Goal: Browse casually

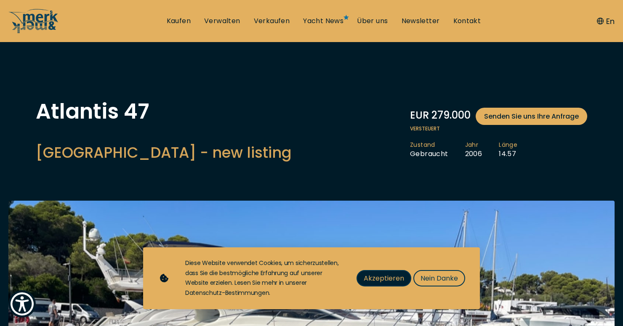
click at [384, 281] on span "Akzeptieren" at bounding box center [384, 278] width 40 height 11
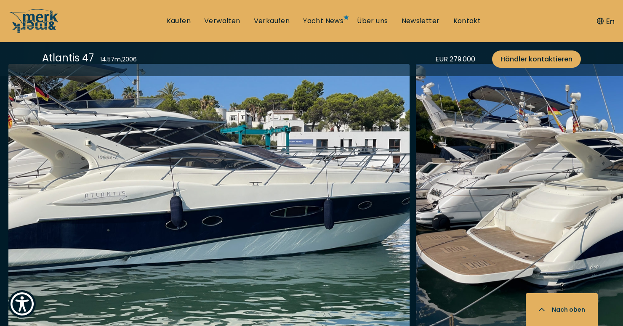
scroll to position [1083, 0]
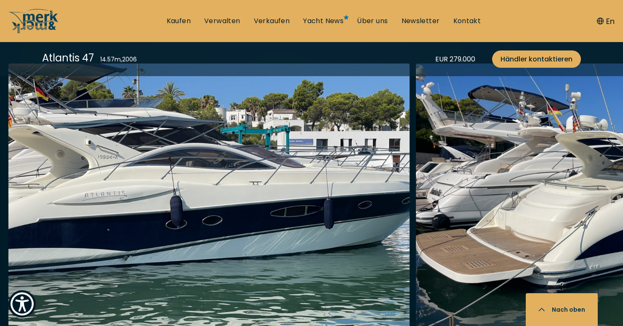
click at [347, 140] on img "button" at bounding box center [208, 198] width 401 height 269
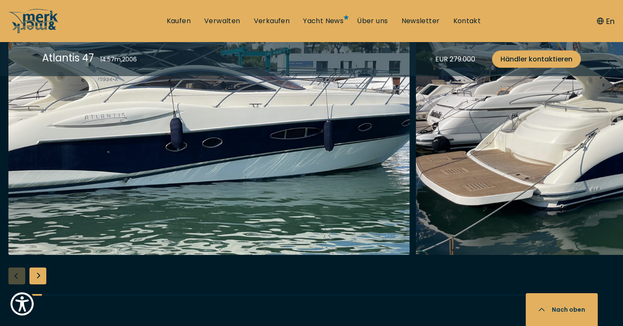
scroll to position [1165, 0]
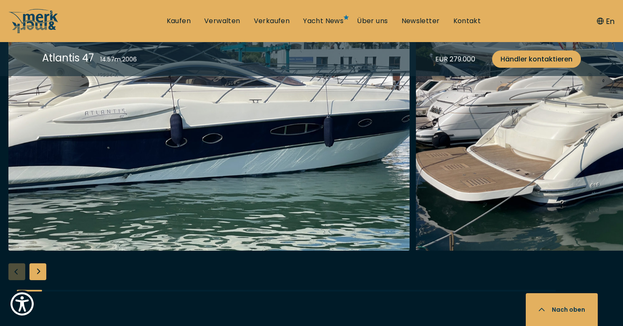
click at [40, 276] on div "Next slide" at bounding box center [37, 271] width 17 height 17
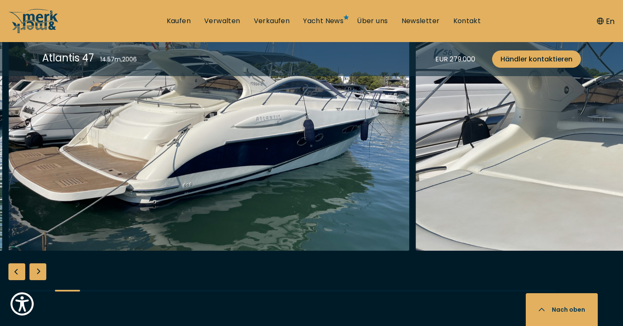
click at [40, 276] on div "Next slide" at bounding box center [37, 271] width 17 height 17
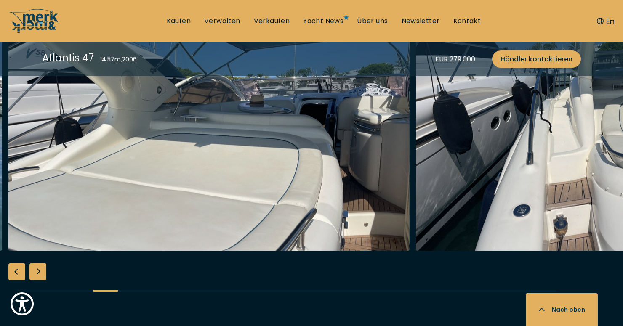
click at [40, 276] on div "Next slide" at bounding box center [37, 271] width 17 height 17
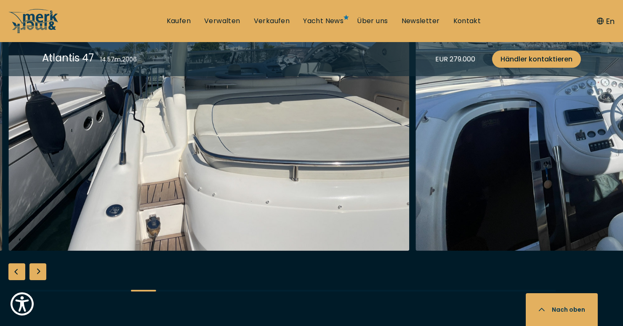
click at [40, 276] on div "Next slide" at bounding box center [37, 271] width 17 height 17
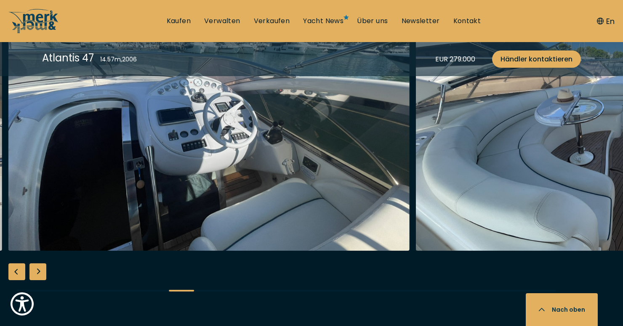
click at [40, 276] on div "Next slide" at bounding box center [37, 271] width 17 height 17
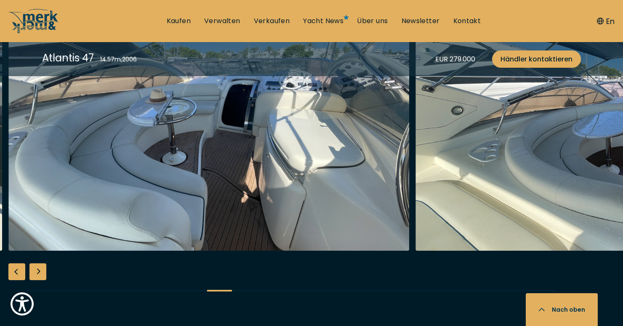
click at [40, 276] on div "Next slide" at bounding box center [37, 271] width 17 height 17
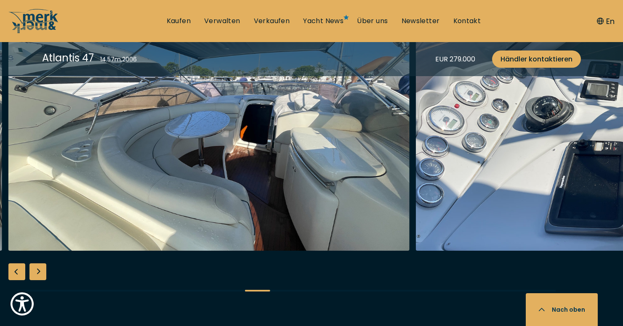
click at [40, 277] on div "Next slide" at bounding box center [37, 271] width 17 height 17
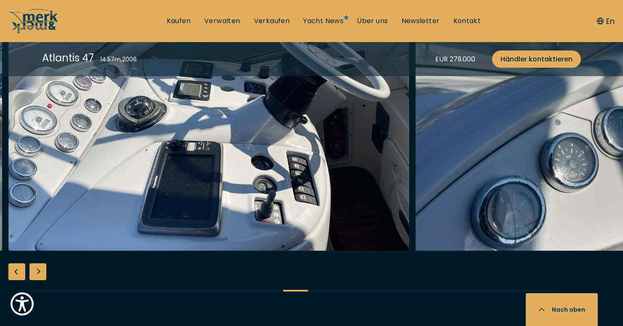
click at [40, 277] on div "Next slide" at bounding box center [37, 271] width 17 height 17
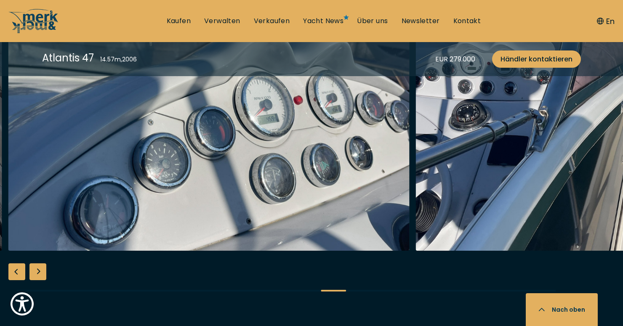
click at [40, 278] on div "Next slide" at bounding box center [37, 271] width 17 height 17
